Goal: Information Seeking & Learning: Learn about a topic

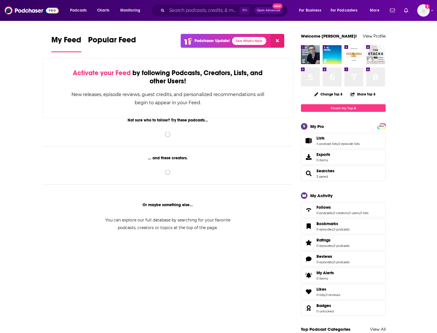
click at [204, 5] on div "⌘ K Open Advanced New" at bounding box center [219, 10] width 136 height 13
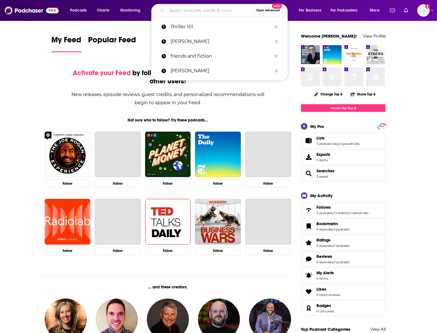
click at [204, 10] on input "Search podcasts, credits, & more..." at bounding box center [210, 10] width 87 height 9
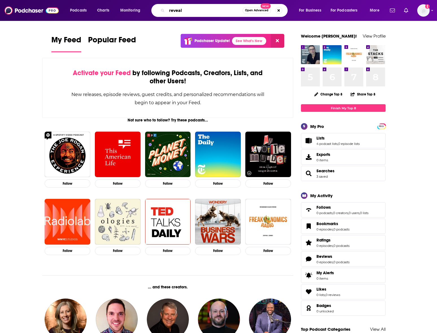
type input "reveal"
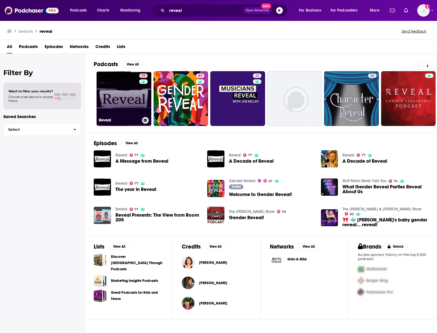
click at [131, 98] on link "77 Reveal" at bounding box center [124, 98] width 55 height 55
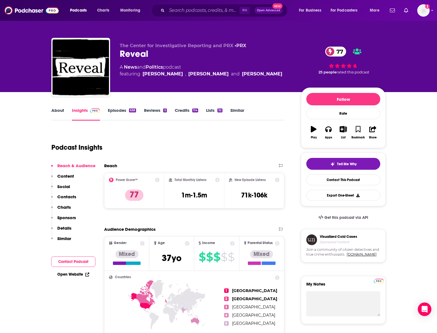
click at [58, 114] on link "About" at bounding box center [57, 114] width 13 height 13
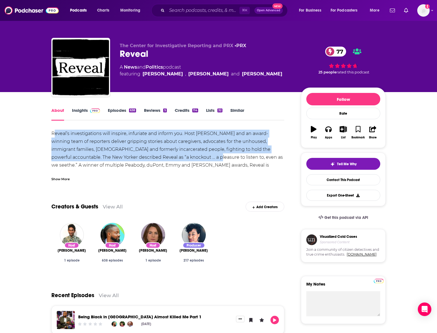
drag, startPoint x: 54, startPoint y: 134, endPoint x: 175, endPoint y: 160, distance: 123.1
click at [174, 160] on div "Reveal’s investigations will inspire, infuriate and inform you. Host [PERSON_NA…" at bounding box center [167, 161] width 233 height 63
click at [123, 110] on link "Episodes 638" at bounding box center [122, 114] width 28 height 13
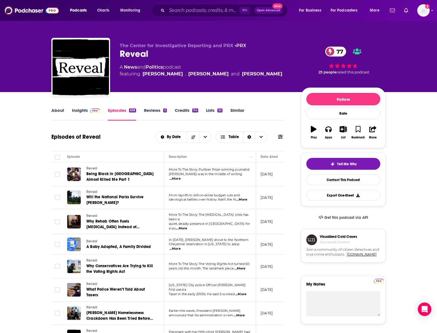
click at [82, 112] on link "Insights" at bounding box center [86, 114] width 28 height 13
